Goal: Navigation & Orientation: Find specific page/section

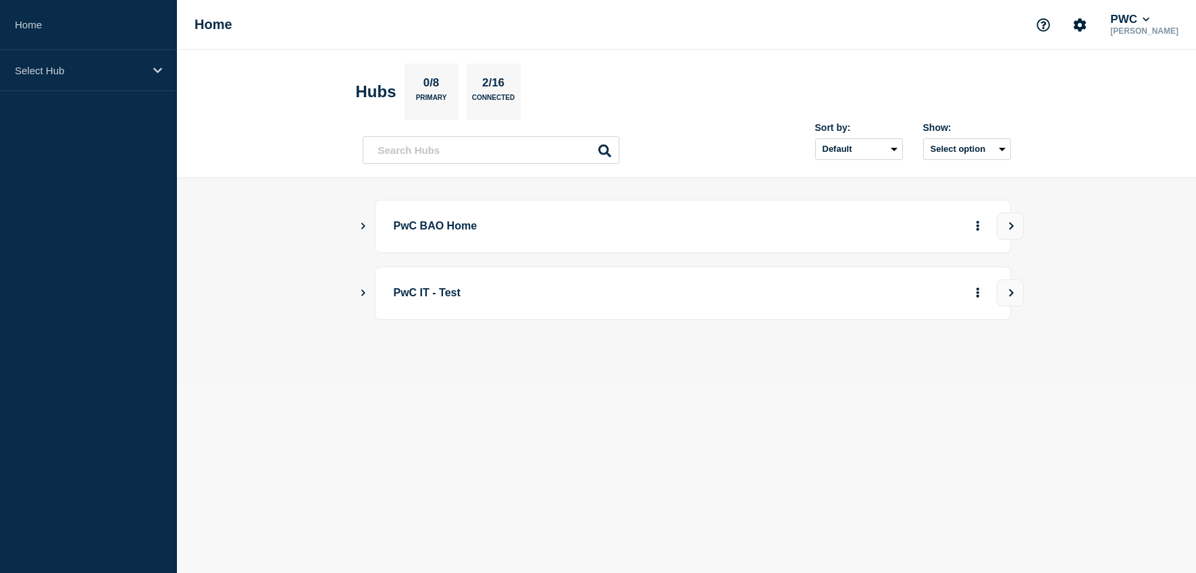
click at [455, 230] on p "PwC BAO Home" at bounding box center [580, 226] width 373 height 25
click at [362, 227] on icon "Show Connected Hubs" at bounding box center [362, 225] width 9 height 7
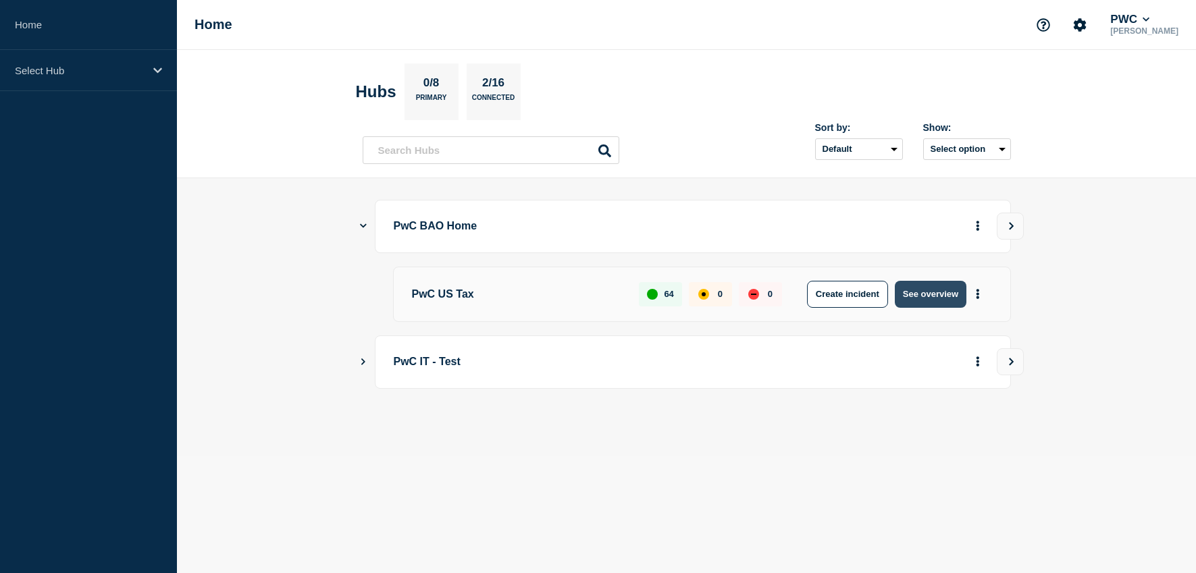
click at [943, 296] on button "See overview" at bounding box center [930, 294] width 72 height 27
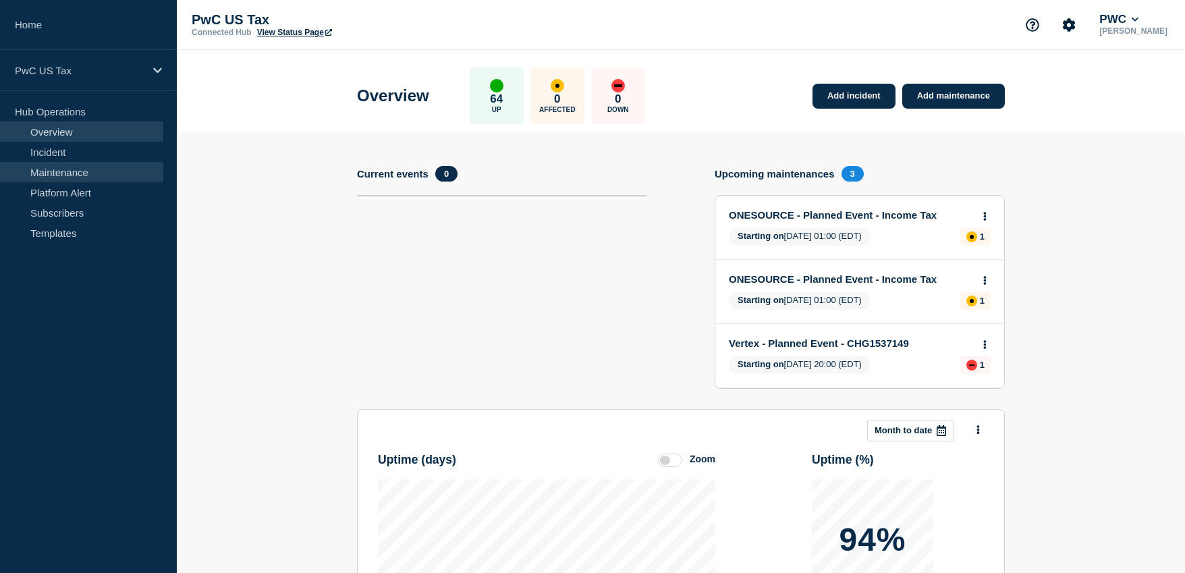
click at [80, 170] on link "Maintenance" at bounding box center [81, 172] width 163 height 20
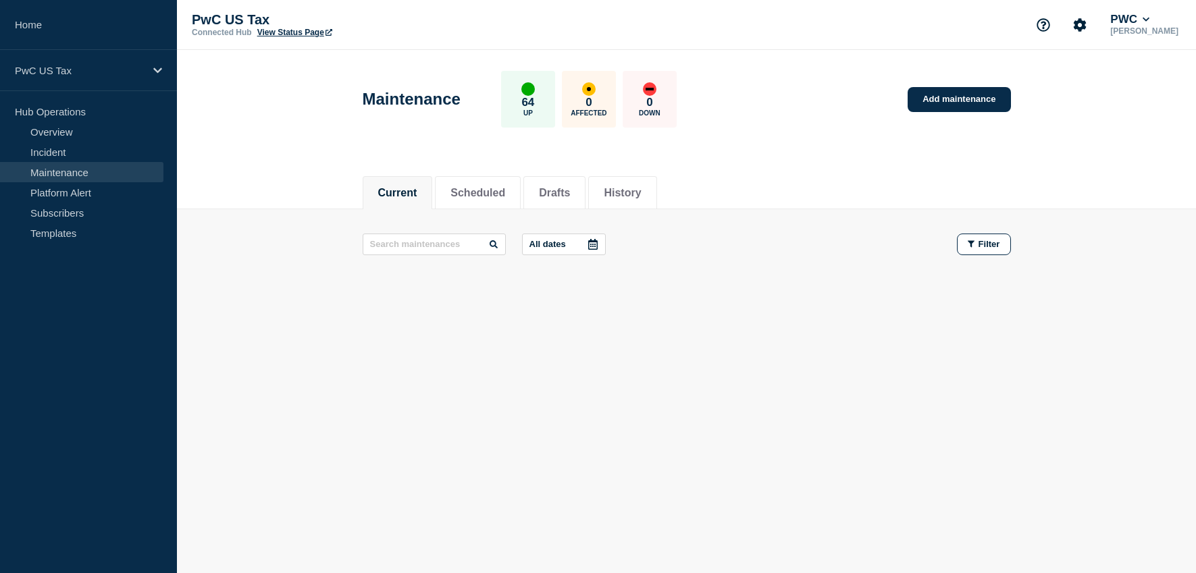
click at [329, 32] on icon at bounding box center [328, 32] width 7 height 7
